Goal: Transaction & Acquisition: Purchase product/service

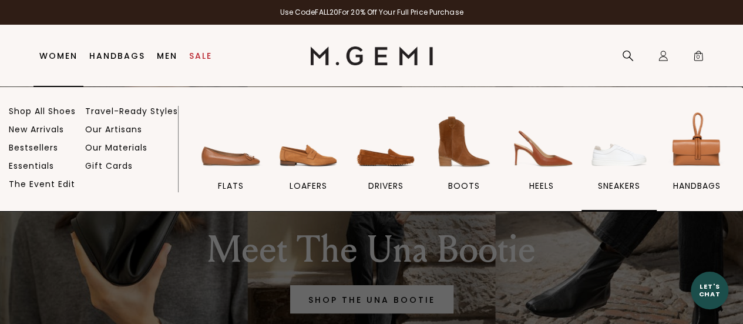
click at [617, 154] on img at bounding box center [619, 142] width 66 height 66
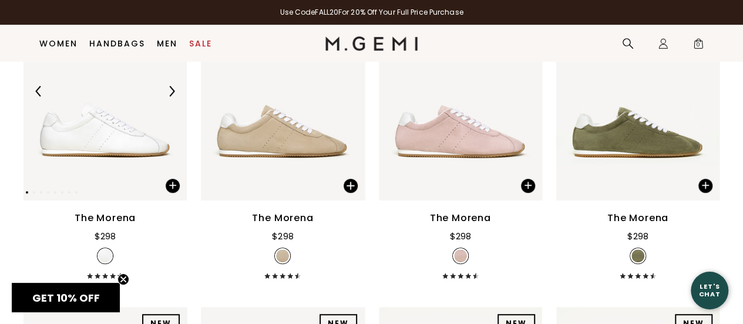
scroll to position [269, 0]
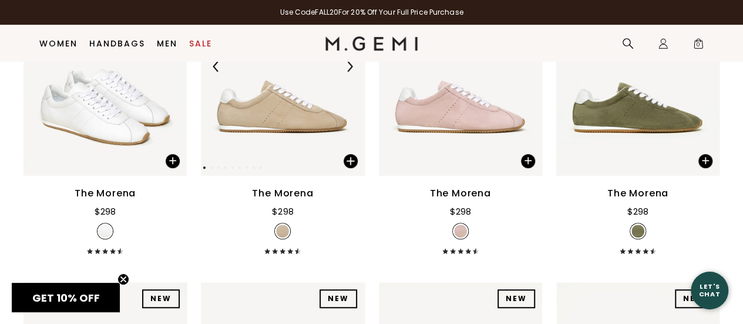
click at [253, 103] on img at bounding box center [282, 67] width 163 height 218
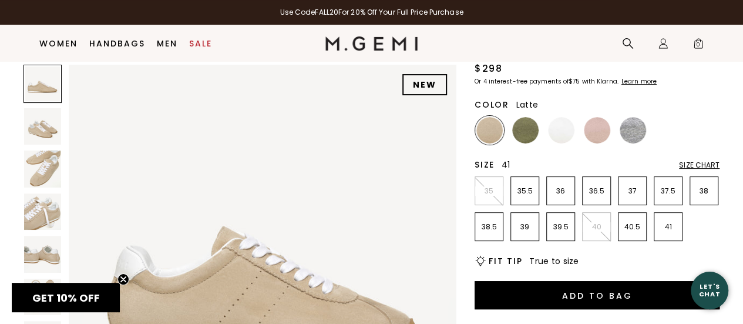
click at [663, 223] on p "41" at bounding box center [668, 226] width 28 height 9
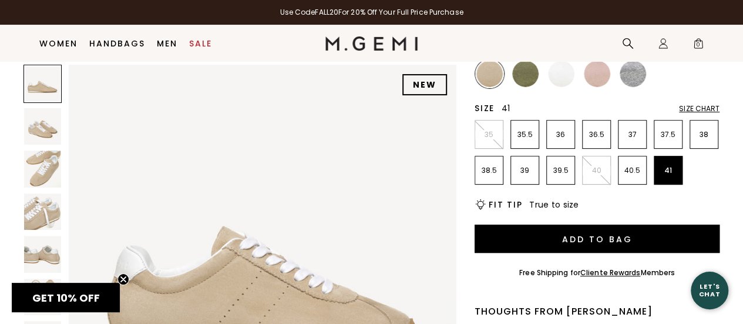
scroll to position [152, 0]
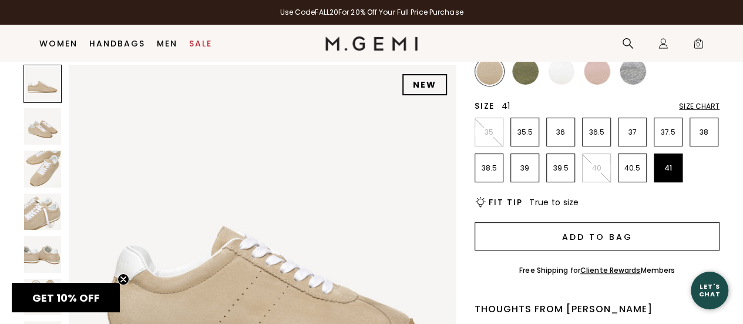
click at [625, 237] on button "Add to Bag" at bounding box center [597, 236] width 245 height 28
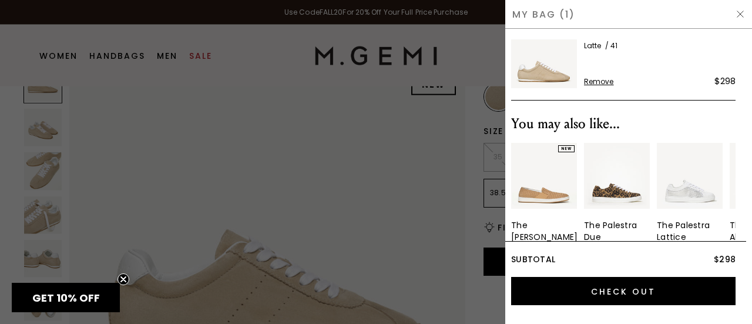
scroll to position [68, 0]
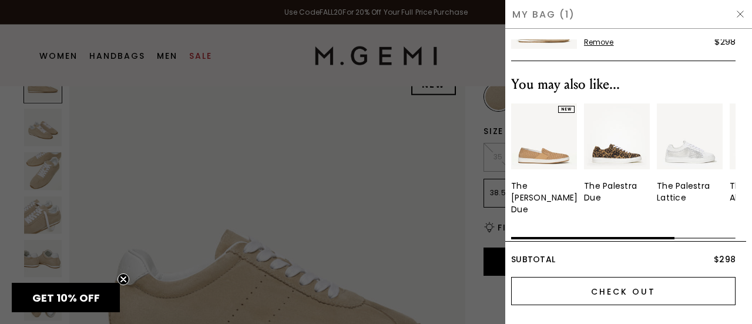
click at [614, 289] on input "Check Out" at bounding box center [623, 291] width 224 height 28
